Goal: Transaction & Acquisition: Obtain resource

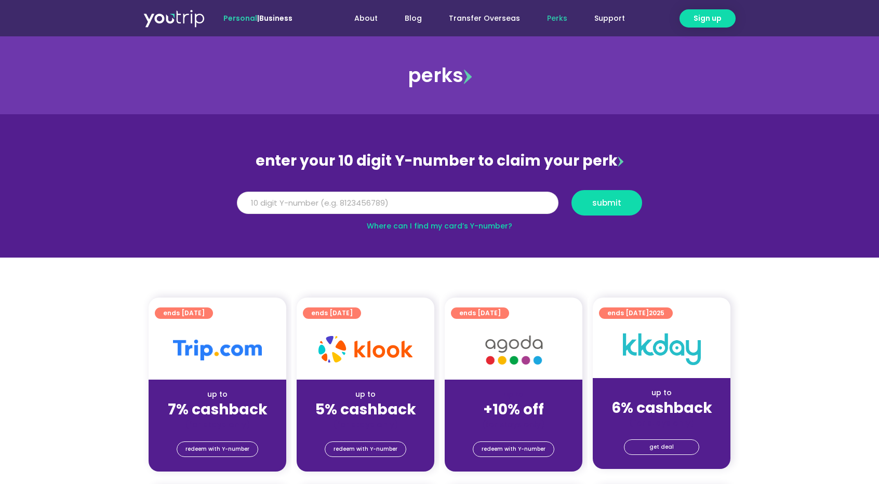
click at [382, 198] on input "Y Number" at bounding box center [397, 203] width 321 height 23
type input "8164799985"
click at [614, 210] on button "submit" at bounding box center [606, 202] width 71 height 25
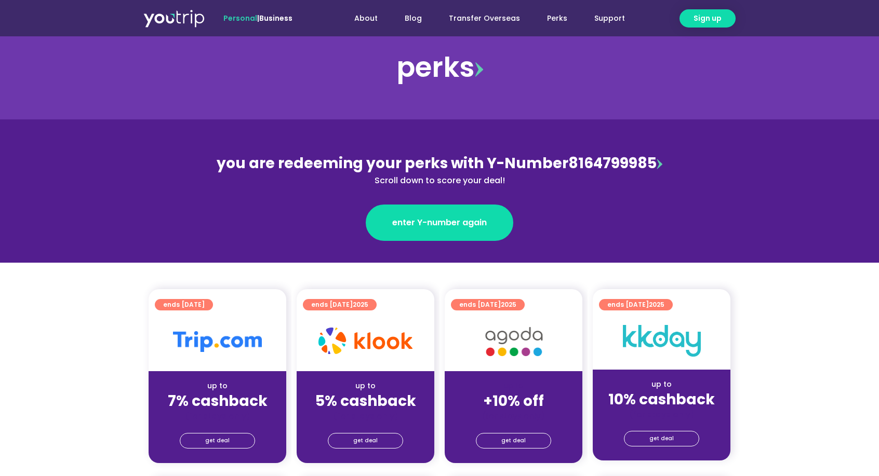
scroll to position [104, 0]
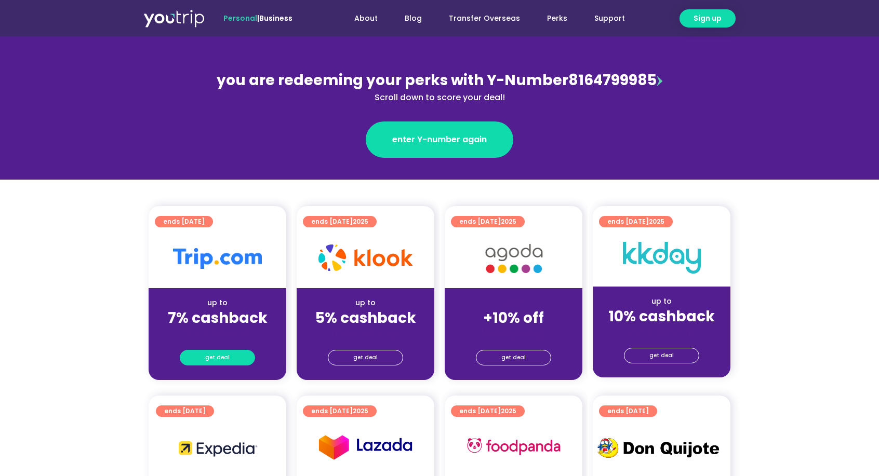
click at [198, 354] on link "get deal" at bounding box center [217, 358] width 75 height 16
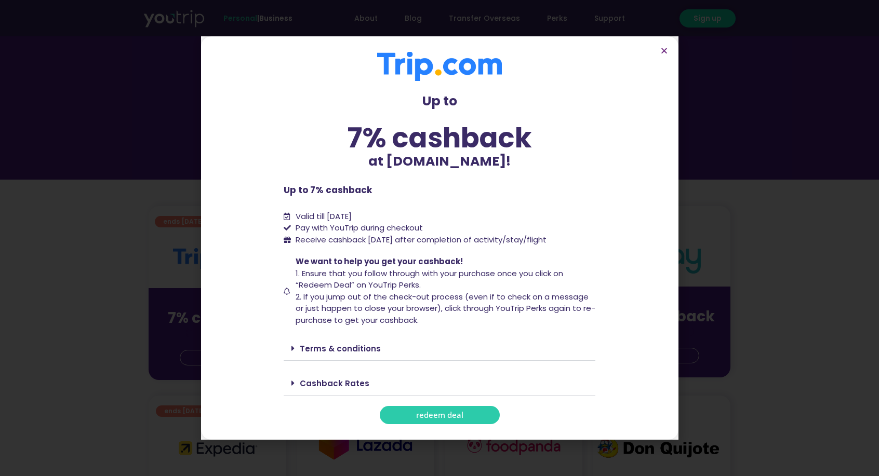
click at [425, 414] on span "redeem deal" at bounding box center [439, 415] width 47 height 8
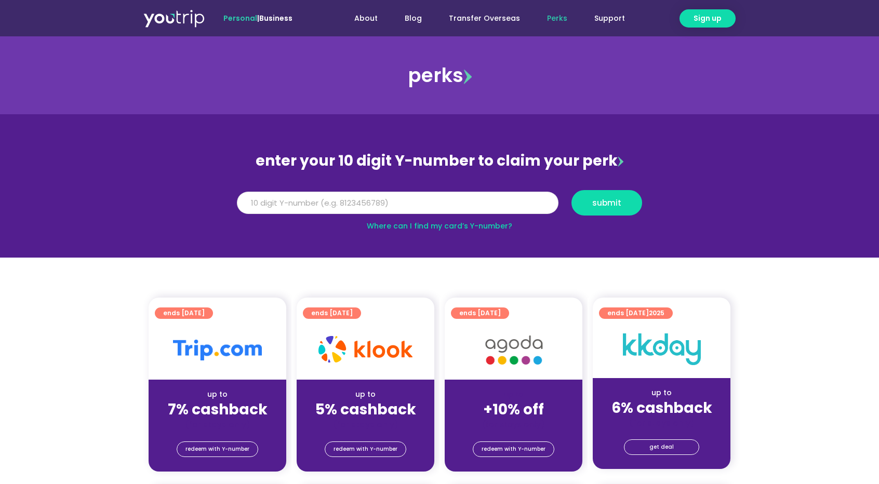
click at [433, 205] on input "Y Number" at bounding box center [397, 203] width 321 height 23
type input "8164799985"
click at [589, 204] on span "submit" at bounding box center [606, 203] width 53 height 8
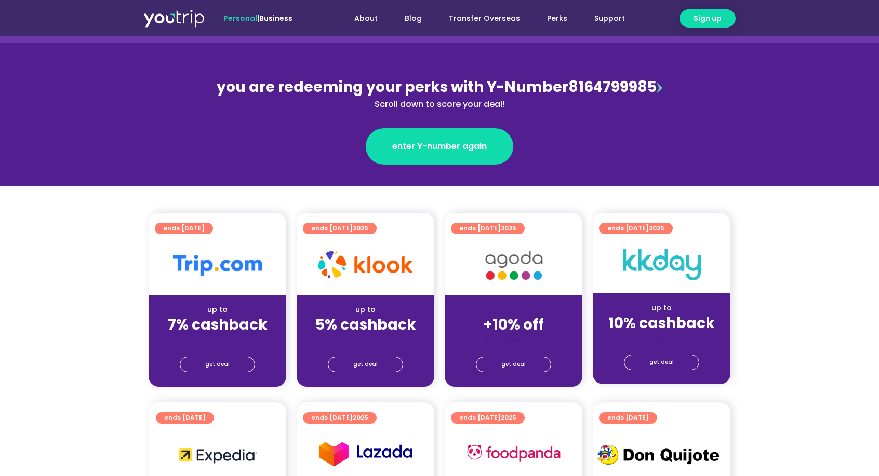
scroll to position [104, 0]
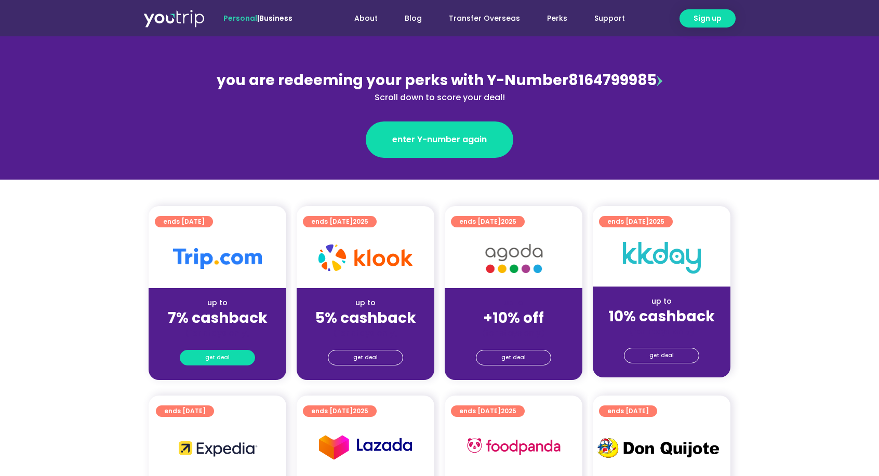
click at [217, 353] on span "get deal" at bounding box center [217, 357] width 24 height 15
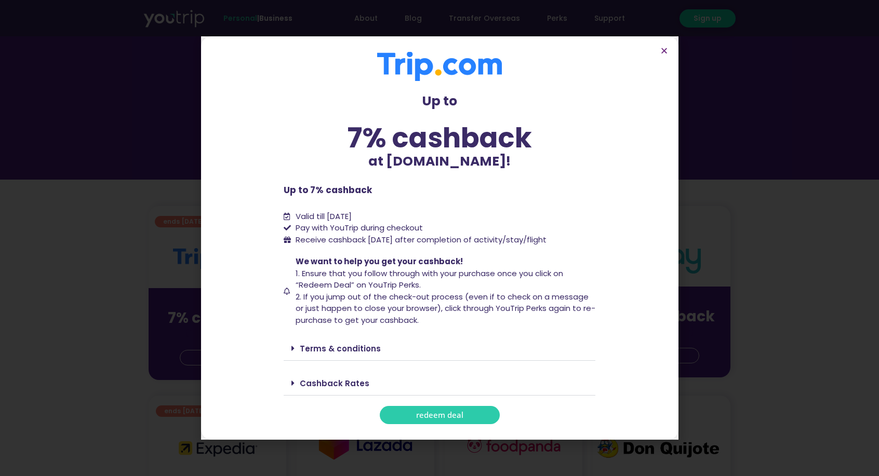
drag, startPoint x: 434, startPoint y: 411, endPoint x: 450, endPoint y: 409, distance: 16.2
click at [434, 411] on span "redeem deal" at bounding box center [439, 415] width 47 height 8
